Goal: Task Accomplishment & Management: Manage account settings

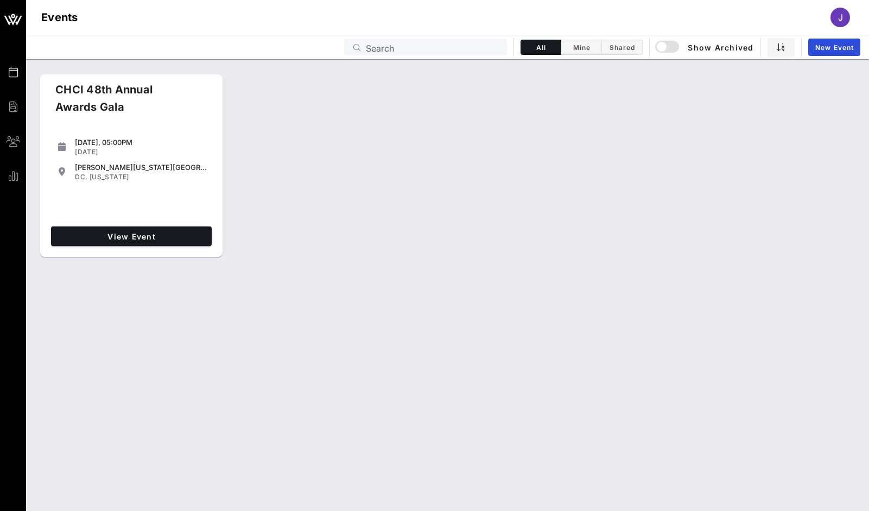
click at [834, 18] on div "J" at bounding box center [840, 18] width 20 height 20
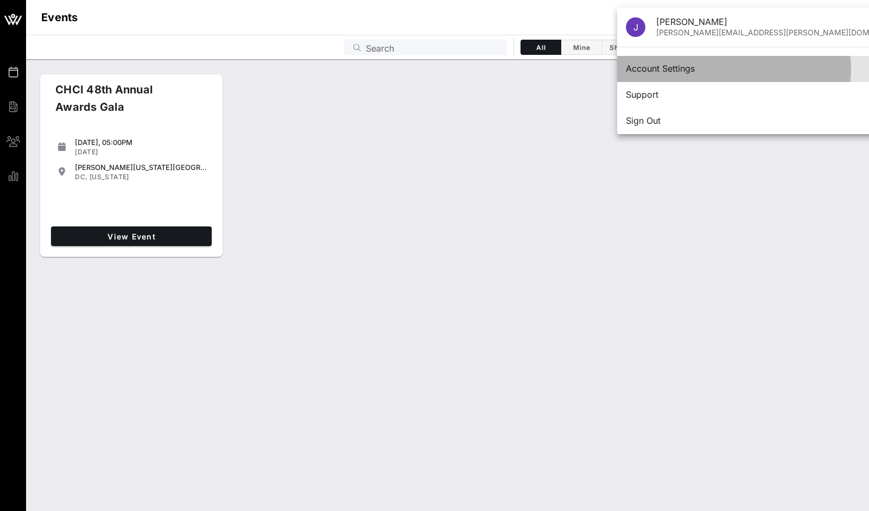
click at [666, 75] on div "Account Settings" at bounding box center [769, 68] width 286 height 23
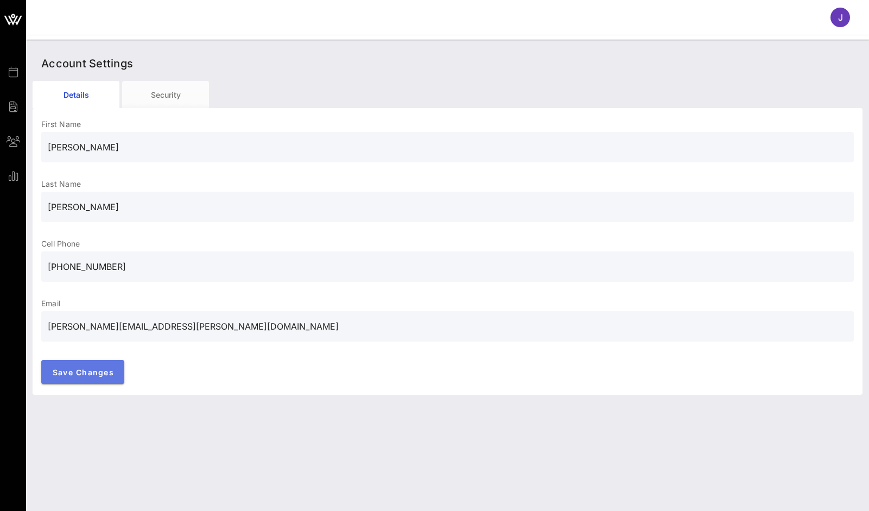
click at [108, 369] on span "Save Changes" at bounding box center [83, 371] width 62 height 9
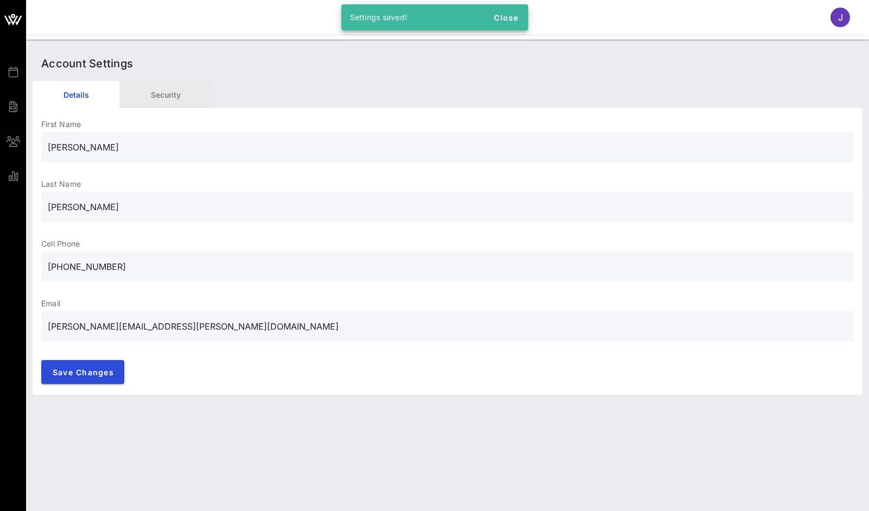
click at [188, 92] on div "Security" at bounding box center [165, 94] width 87 height 27
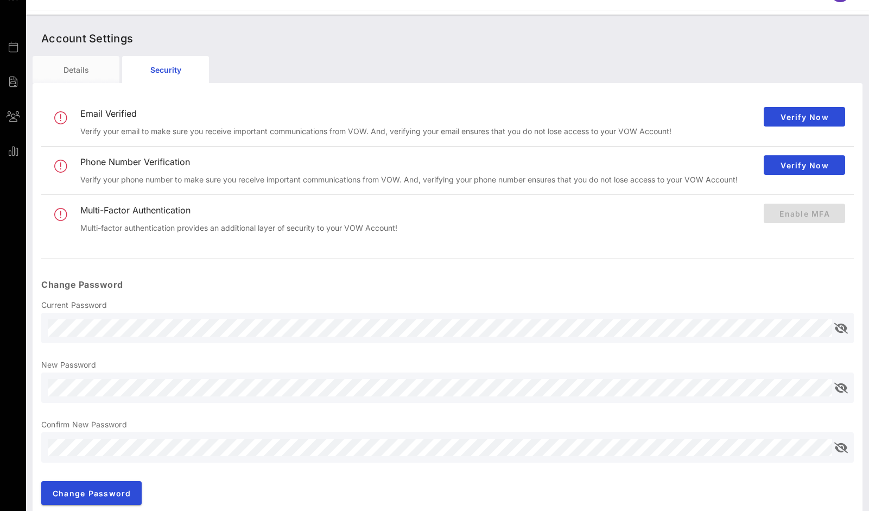
scroll to position [36, 0]
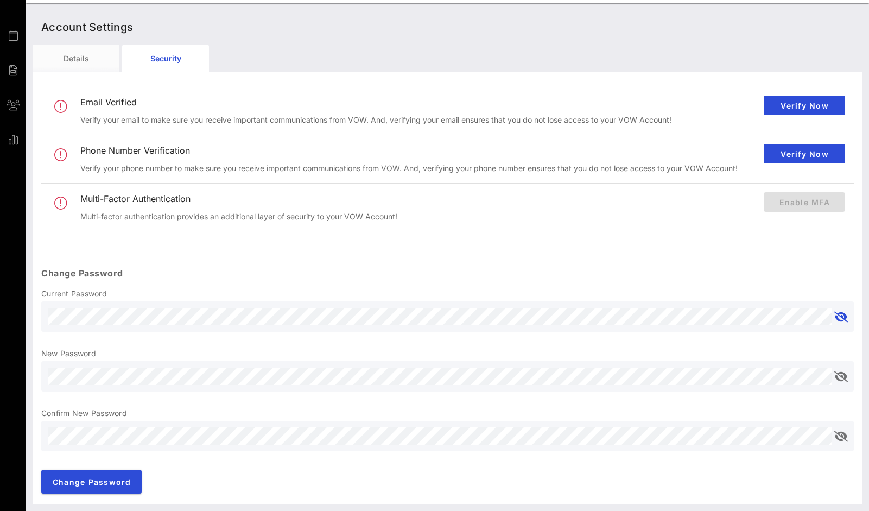
click at [834, 318] on button "append icon" at bounding box center [841, 317] width 14 height 11
